Goal: Information Seeking & Learning: Learn about a topic

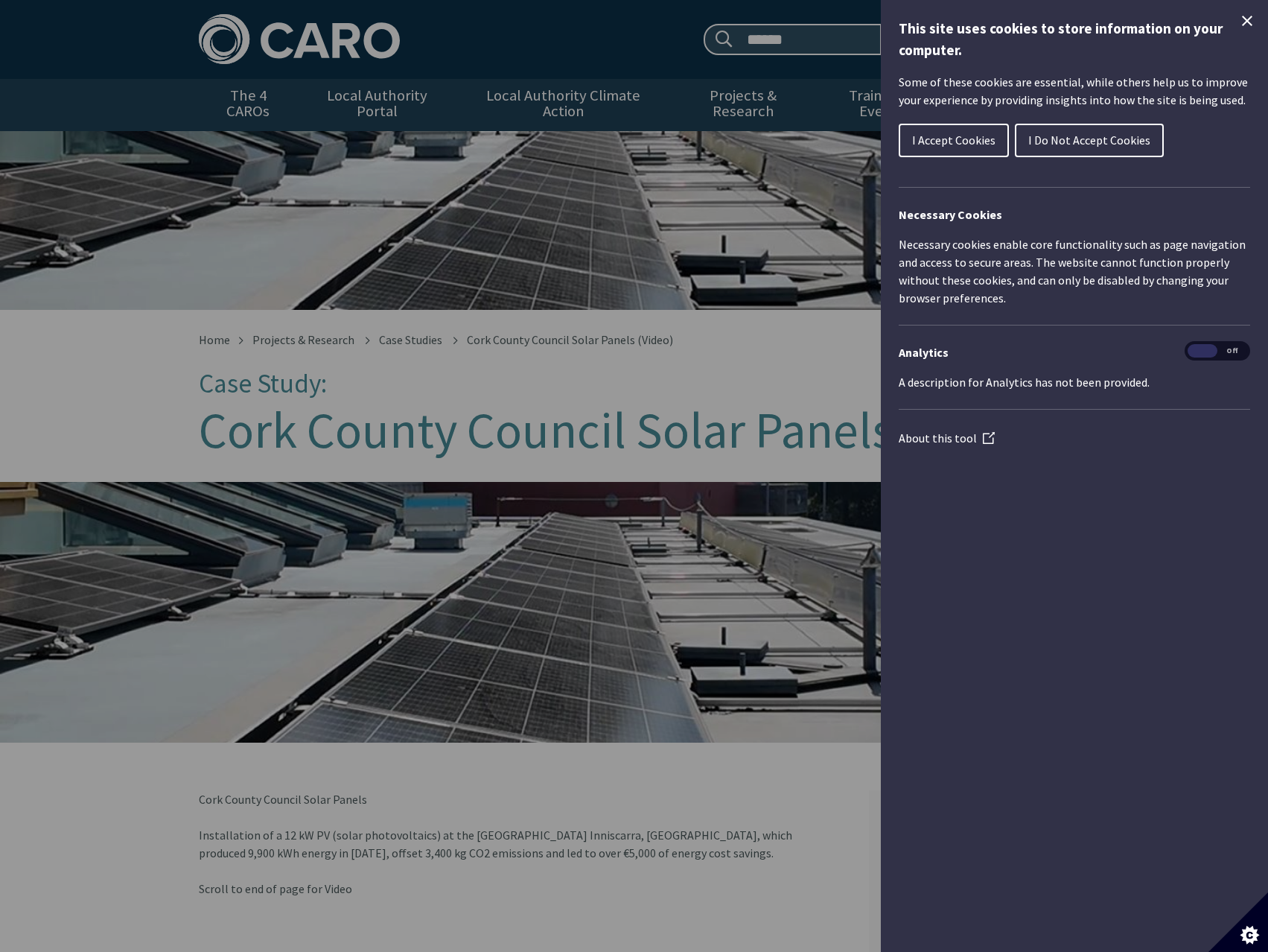
click at [952, 142] on span "I Accept Cookies" at bounding box center [954, 140] width 84 height 15
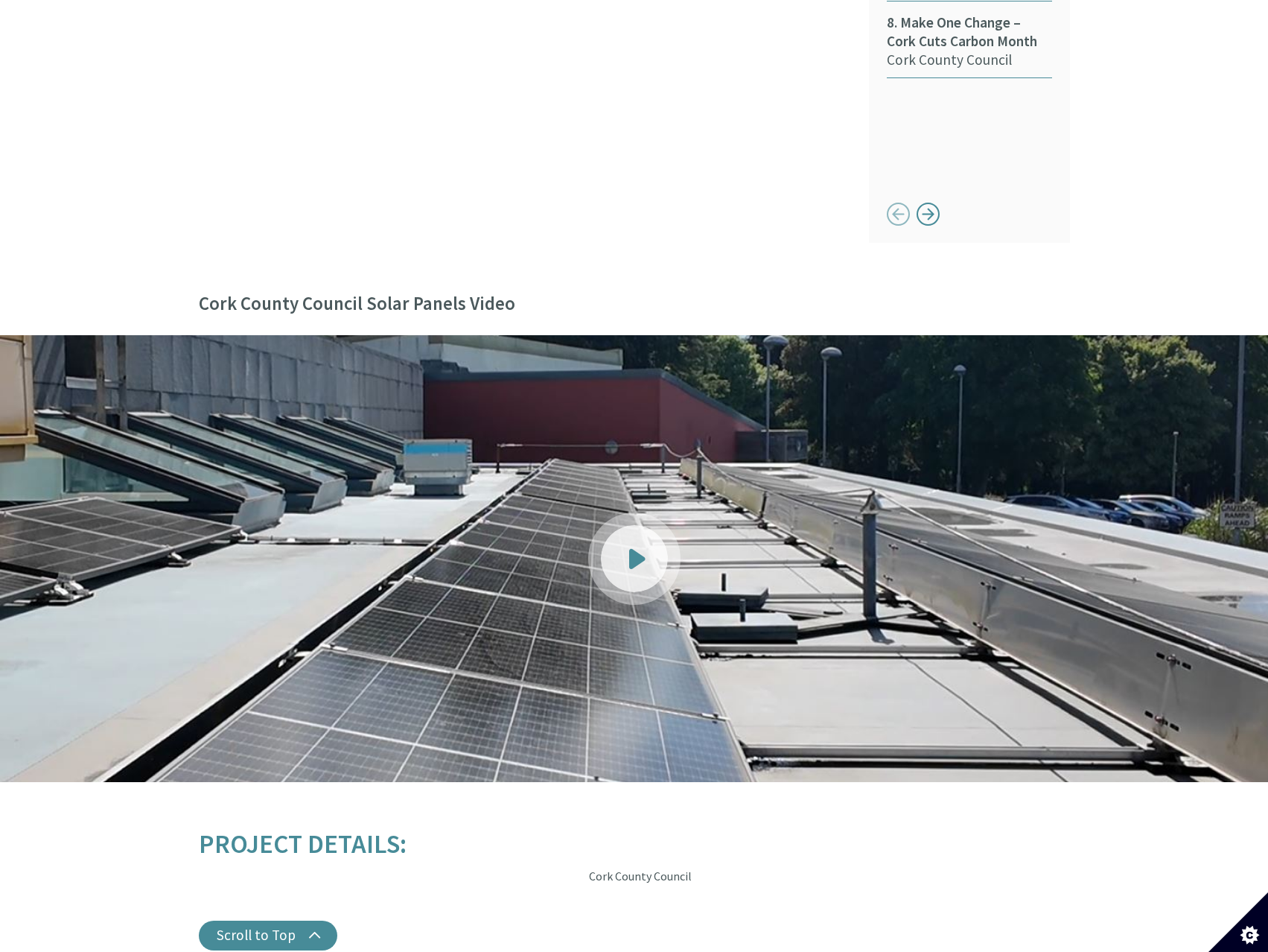
scroll to position [1323, 0]
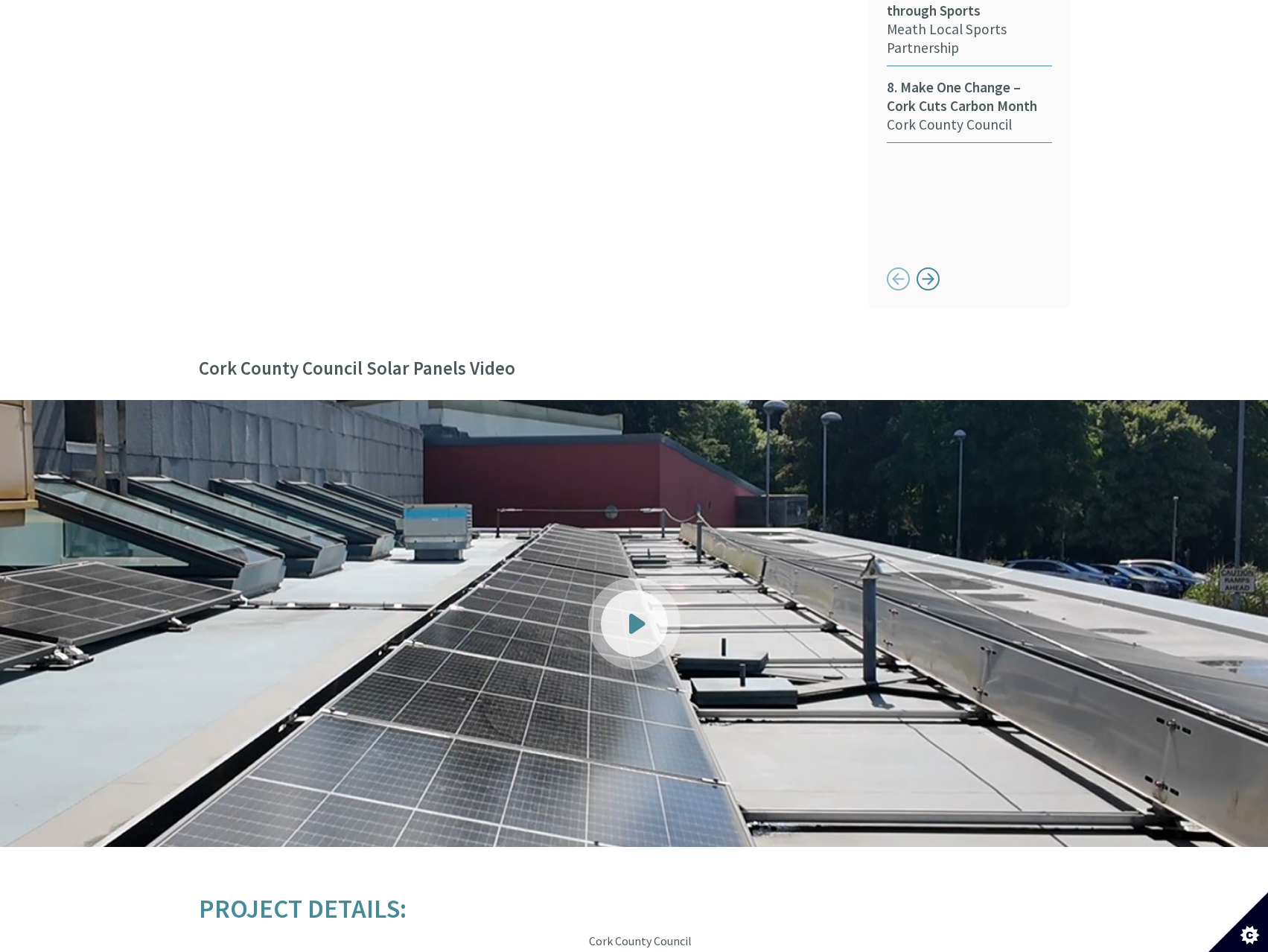
click at [424, 513] on link at bounding box center [634, 623] width 1268 height 447
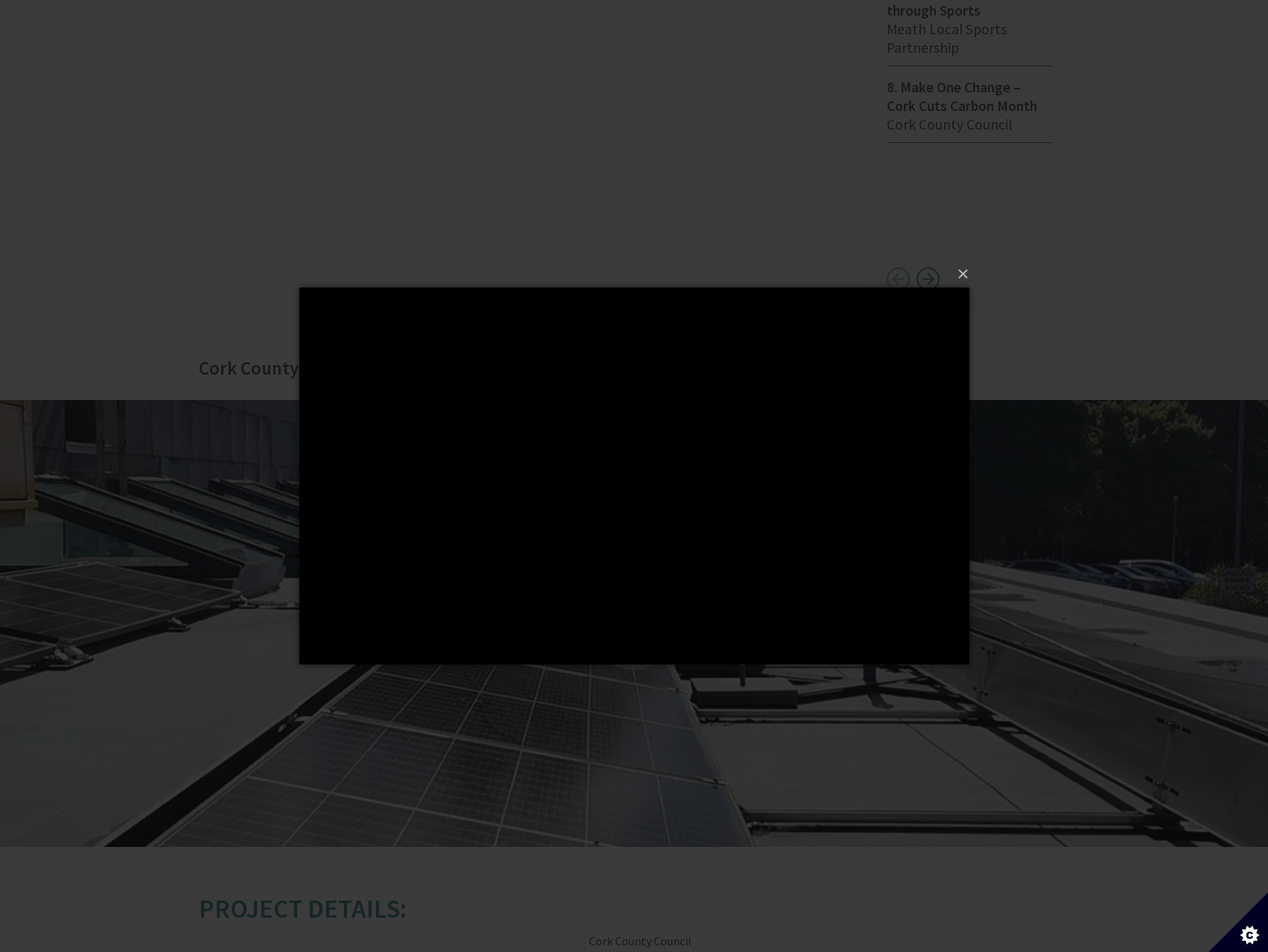
click at [252, 143] on div "×" at bounding box center [634, 476] width 1268 height 952
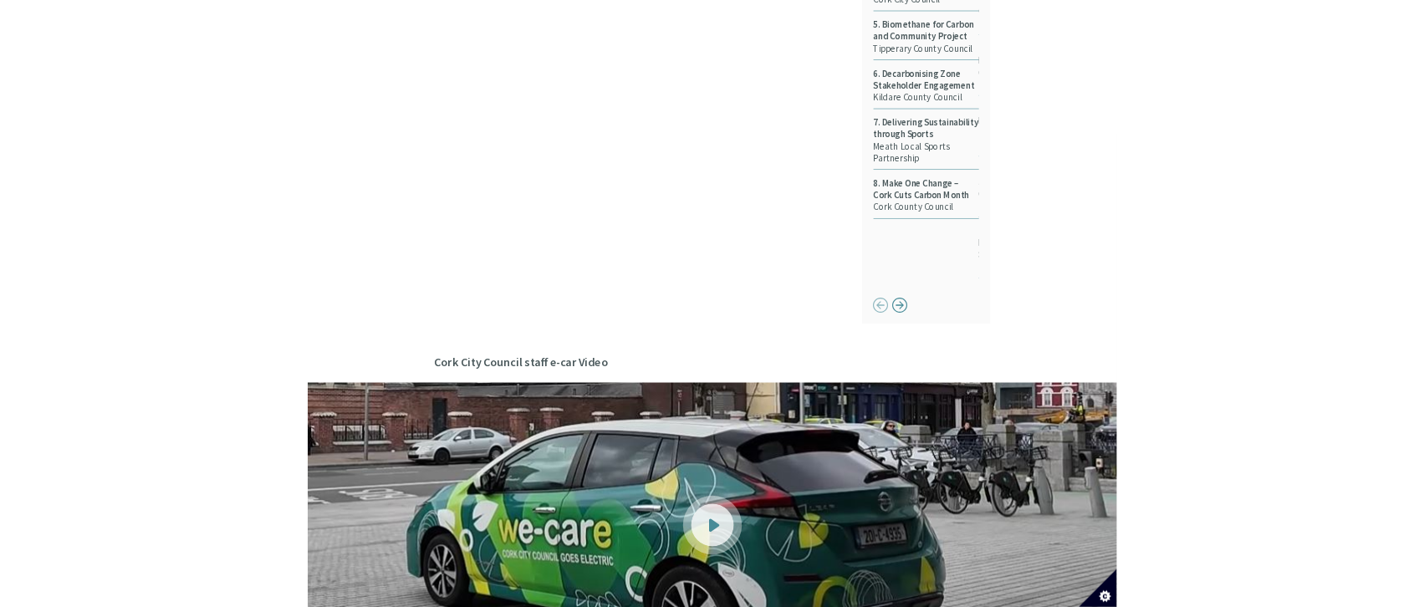
scroll to position [1422, 0]
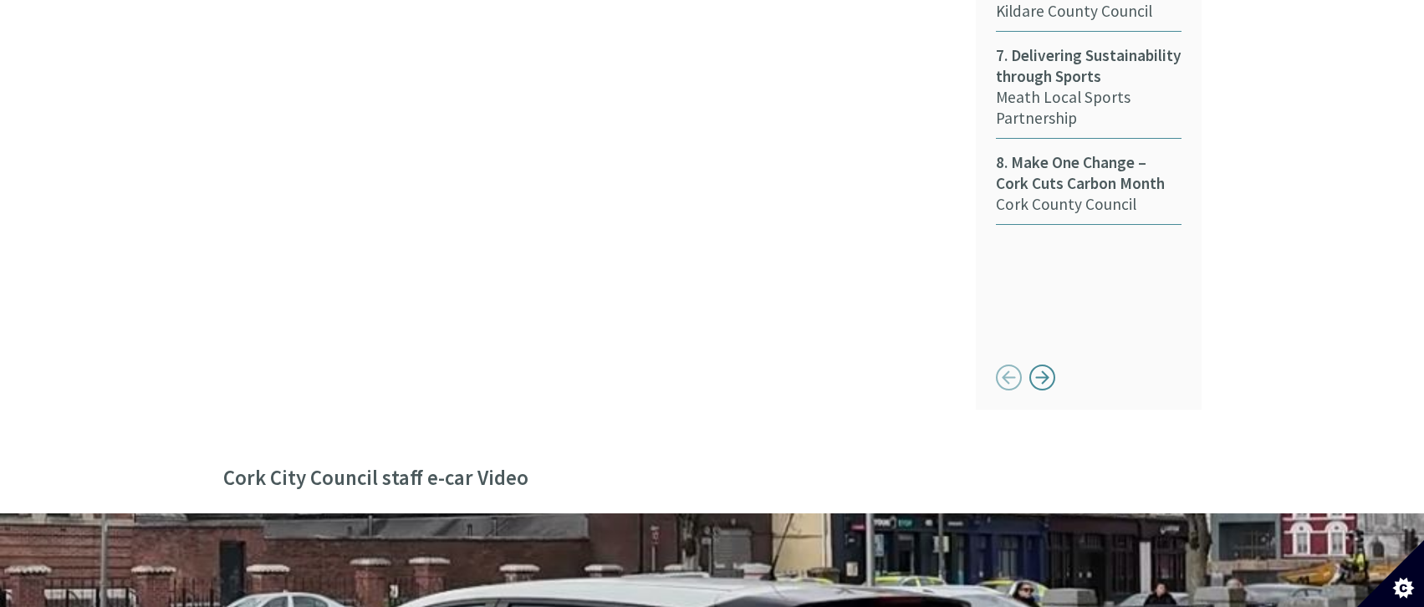
scroll to position [1589, 0]
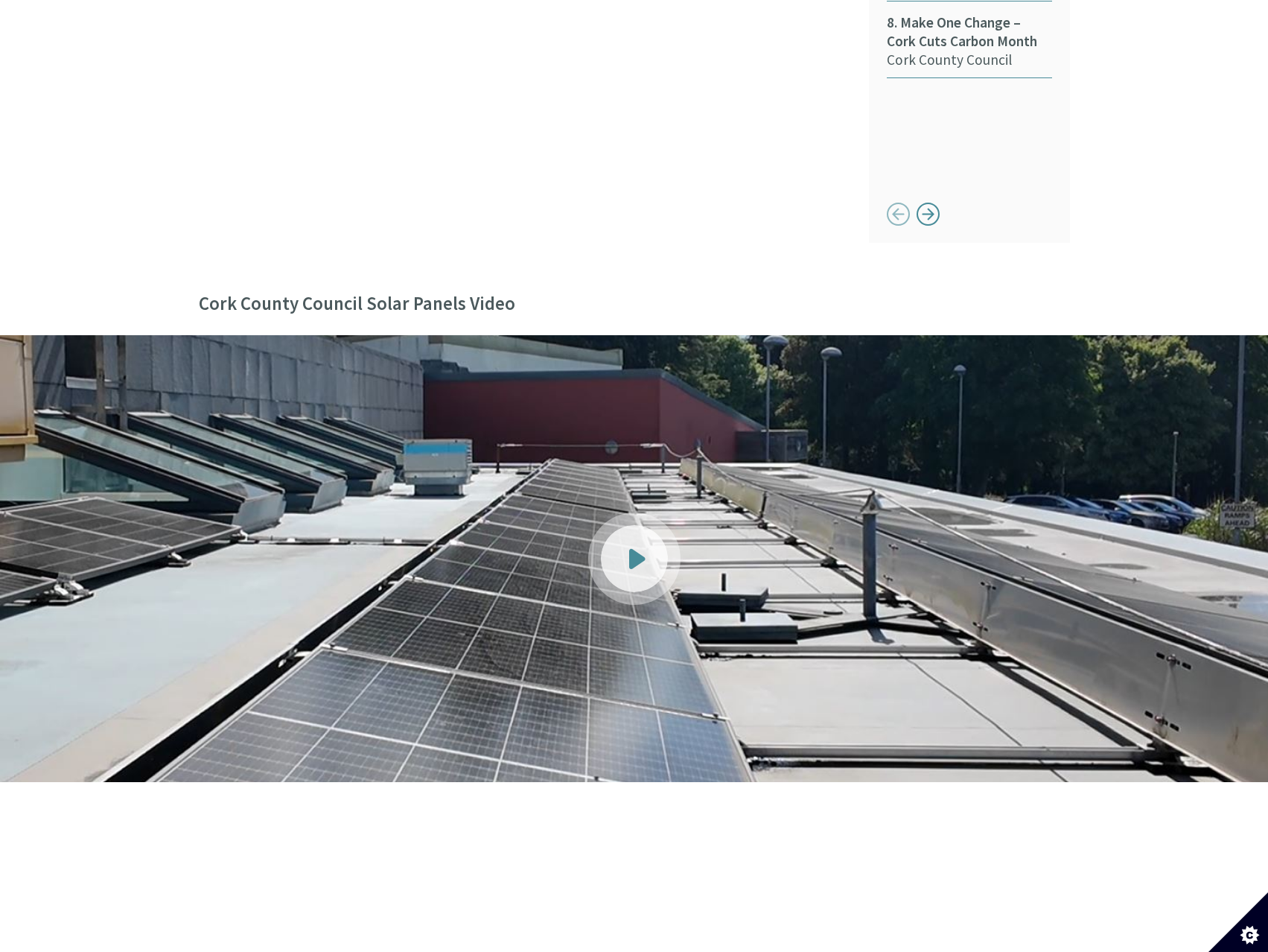
scroll to position [1415, 0]
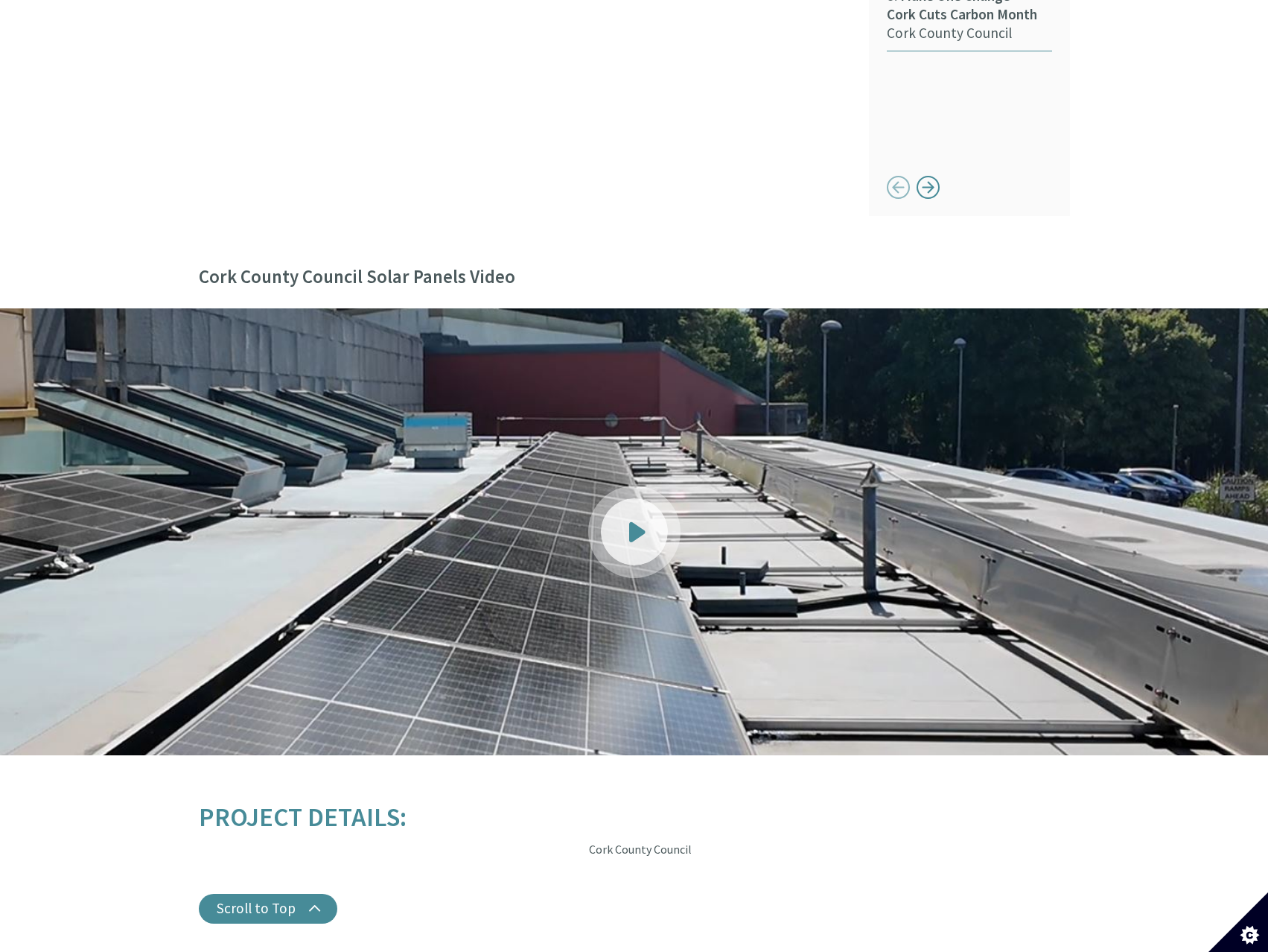
click at [607, 617] on link at bounding box center [634, 532] width 1268 height 447
